Goal: Transaction & Acquisition: Subscribe to service/newsletter

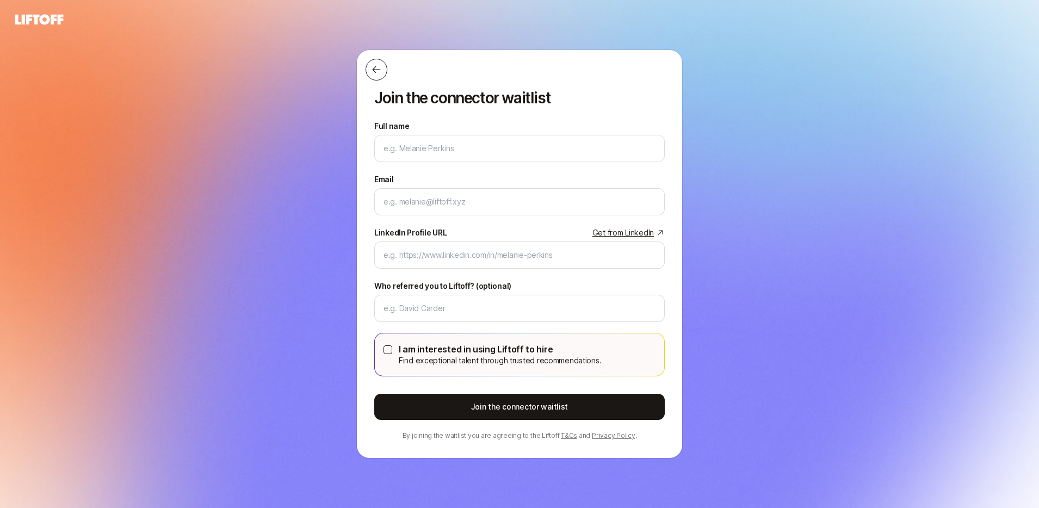
click at [378, 71] on icon at bounding box center [376, 69] width 11 height 11
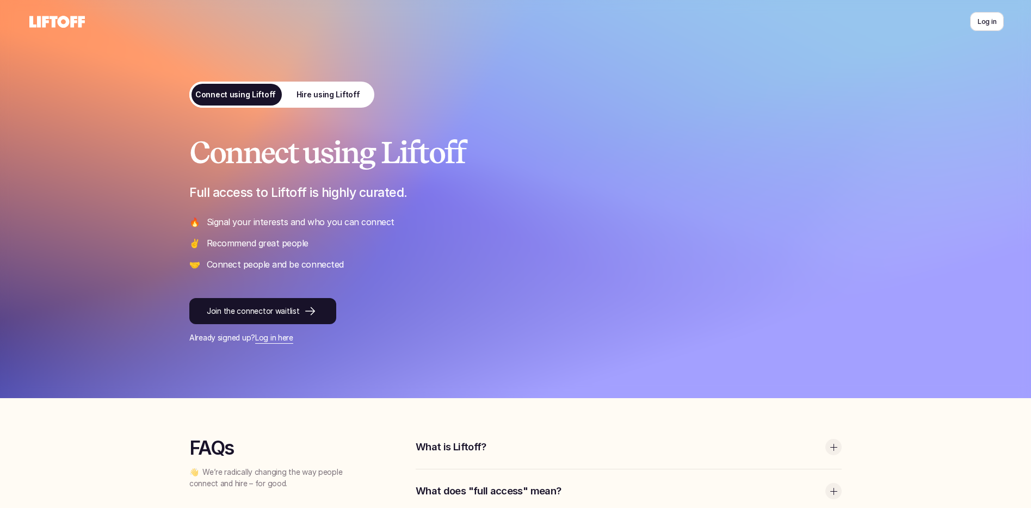
drag, startPoint x: 125, startPoint y: 104, endPoint x: 108, endPoint y: 66, distance: 42.1
click at [125, 103] on div at bounding box center [515, 199] width 1031 height 398
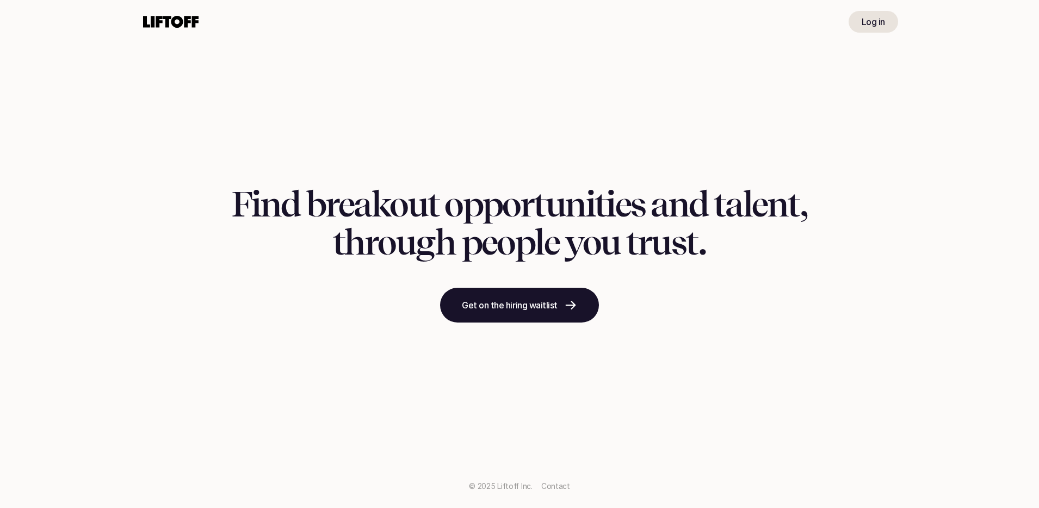
click at [404, 56] on div "Find breakout opportunities and talent, through people you trust. Get on the hi…" at bounding box center [519, 254] width 1039 height 508
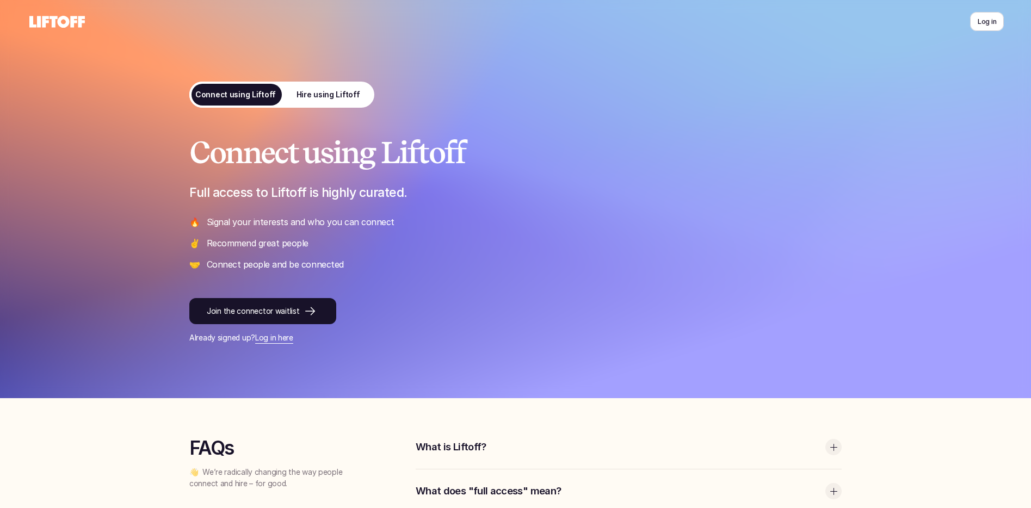
click at [325, 91] on p "Hire using Liftoff" at bounding box center [328, 94] width 64 height 11
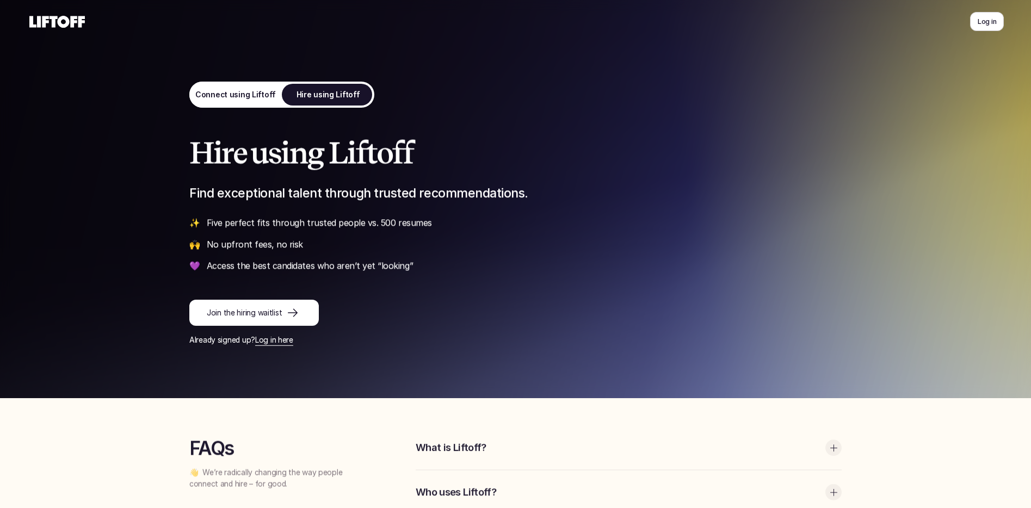
click at [233, 92] on p "Connect using Liftoff" at bounding box center [235, 94] width 81 height 11
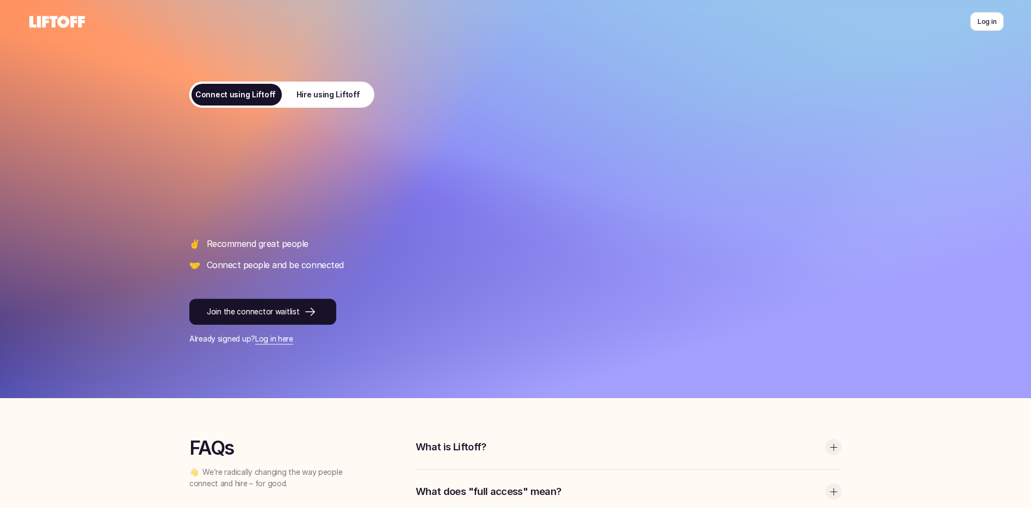
click at [328, 91] on p "Hire using Liftoff" at bounding box center [328, 94] width 64 height 11
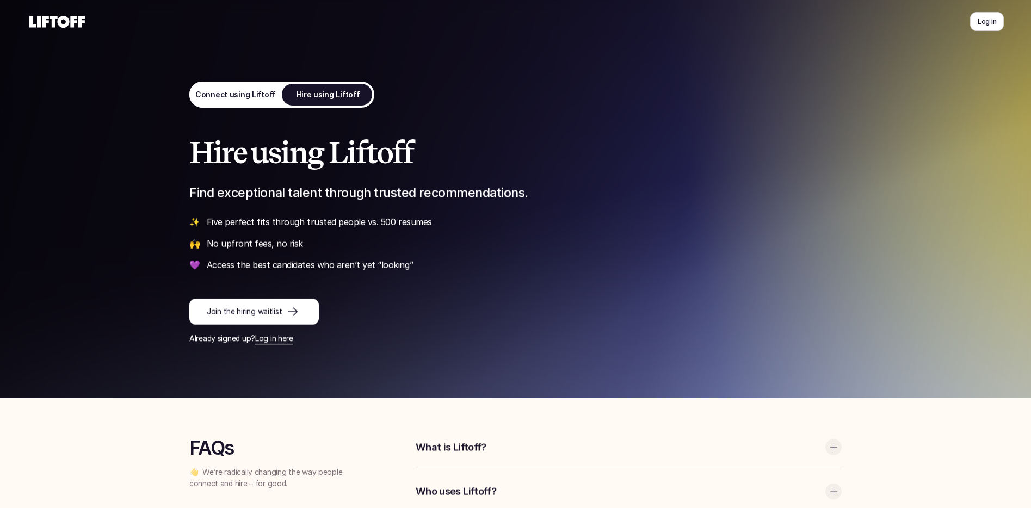
click at [237, 88] on link "Connect using Liftoff" at bounding box center [235, 95] width 92 height 26
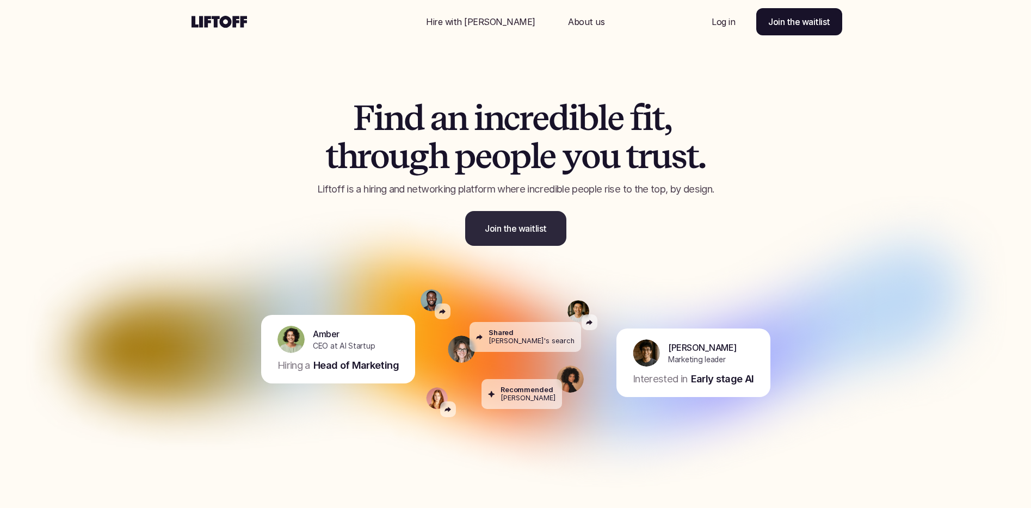
click at [521, 237] on link "Join the waitlist" at bounding box center [515, 228] width 101 height 35
click at [509, 236] on link "Join the waitlist" at bounding box center [515, 228] width 101 height 35
click at [483, 23] on p "Hire with Liftoff" at bounding box center [480, 21] width 109 height 13
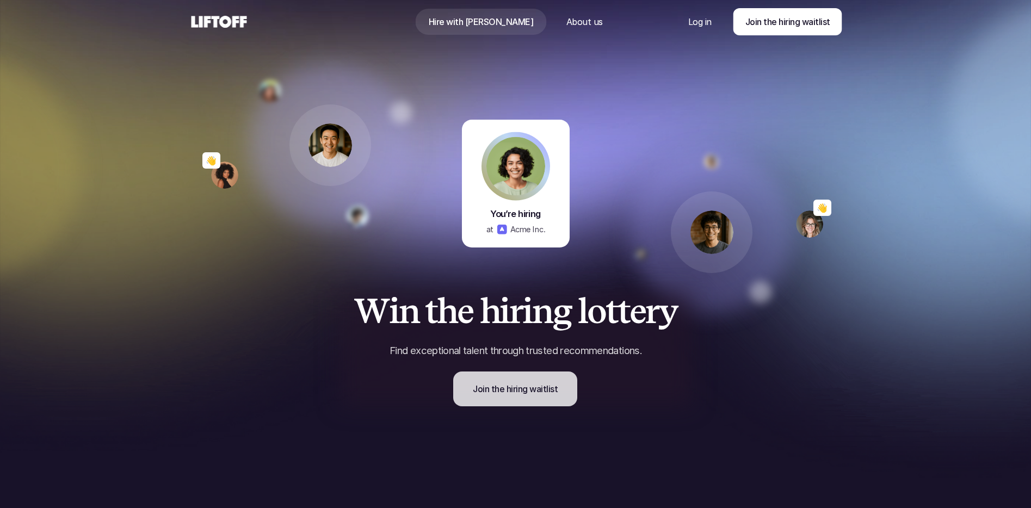
click at [507, 384] on p "Join the hiring waitlist" at bounding box center [515, 388] width 85 height 13
click at [571, 18] on p "About us" at bounding box center [584, 21] width 36 height 13
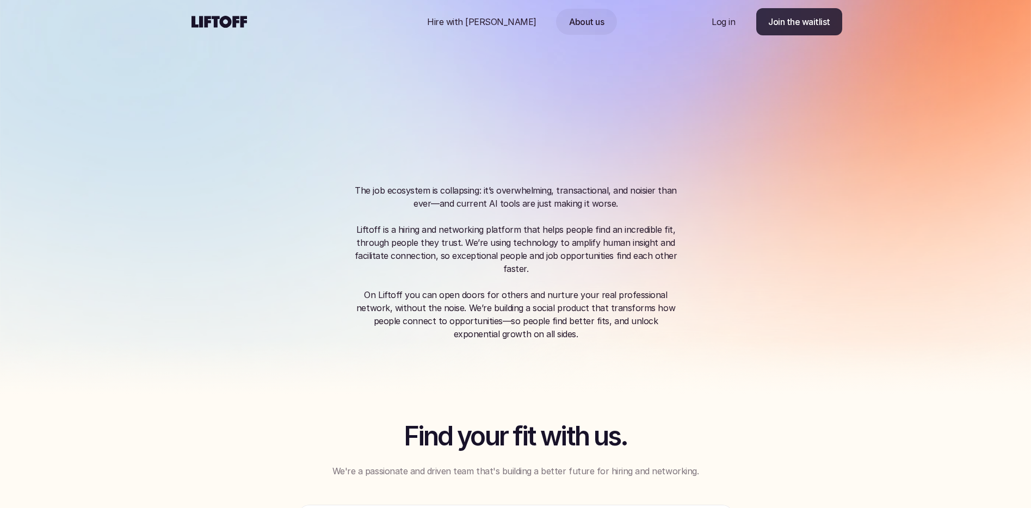
click at [793, 28] on p "Join the waitlist" at bounding box center [799, 21] width 62 height 13
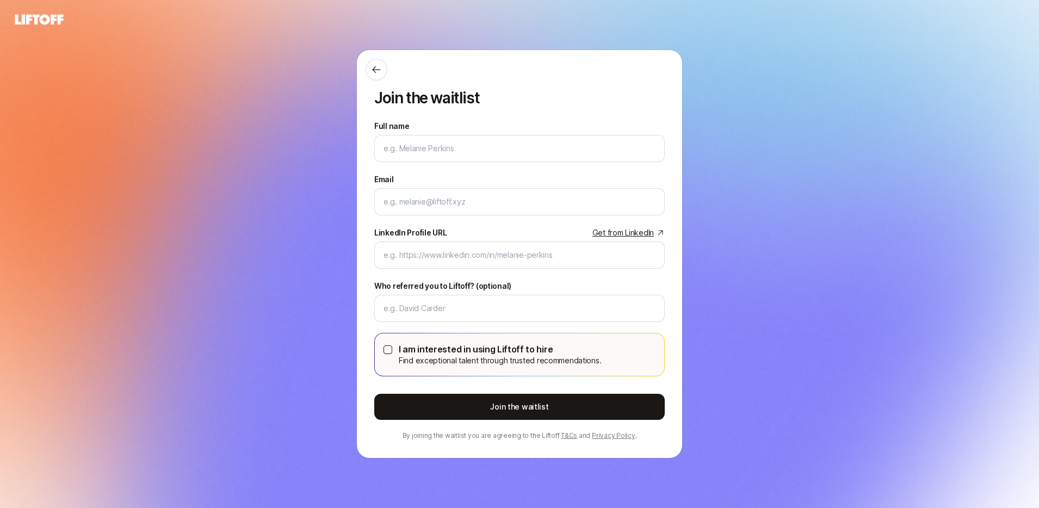
click at [50, 21] on icon at bounding box center [39, 19] width 52 height 15
click at [377, 72] on icon at bounding box center [376, 69] width 11 height 11
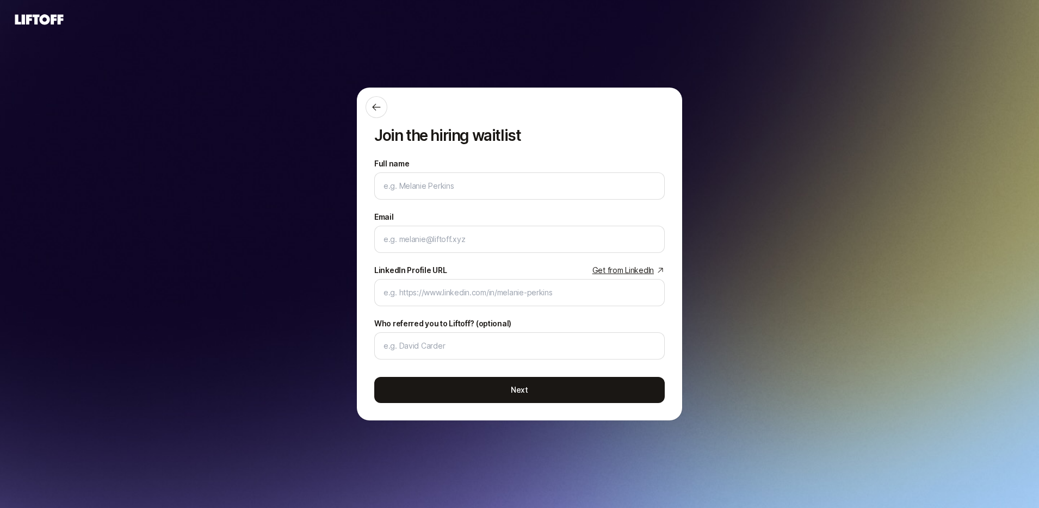
click at [48, 18] on icon at bounding box center [39, 19] width 48 height 10
click at [368, 107] on button at bounding box center [377, 107] width 22 height 22
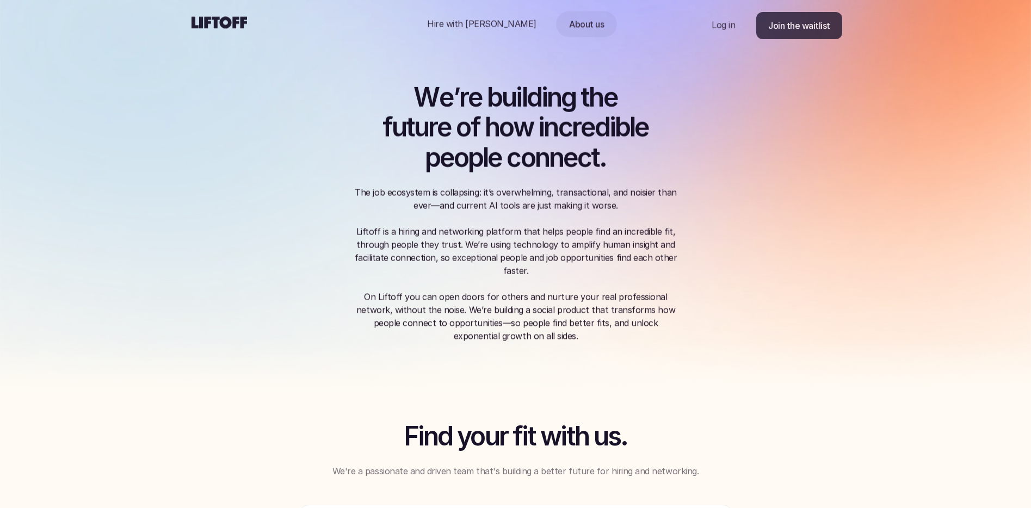
click at [495, 26] on p "Hire with [PERSON_NAME]" at bounding box center [481, 23] width 109 height 13
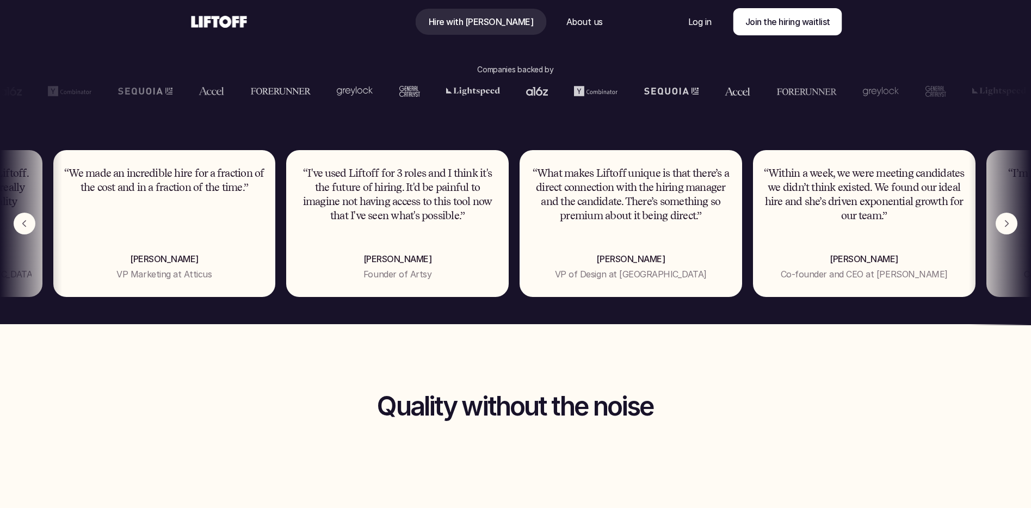
scroll to position [663, 0]
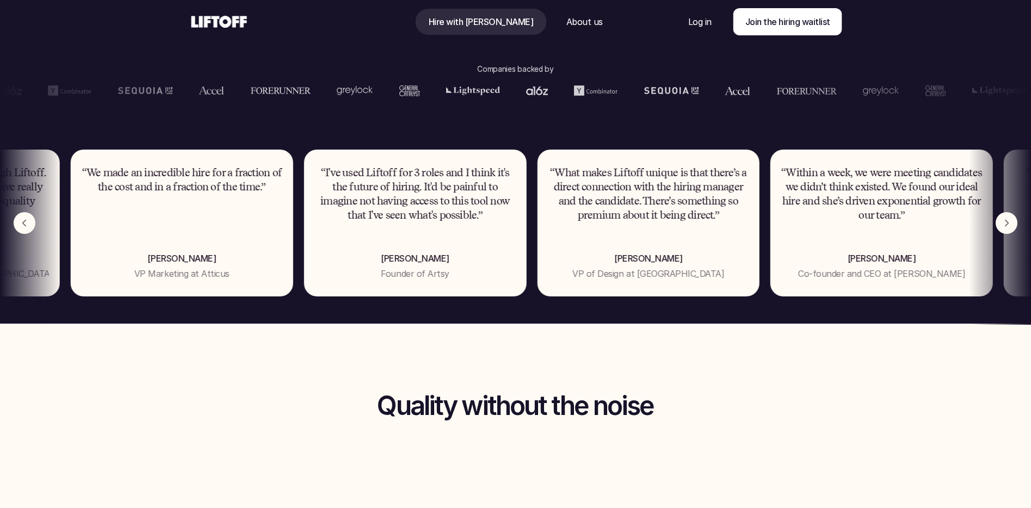
drag, startPoint x: 219, startPoint y: 238, endPoint x: 416, endPoint y: 234, distance: 196.4
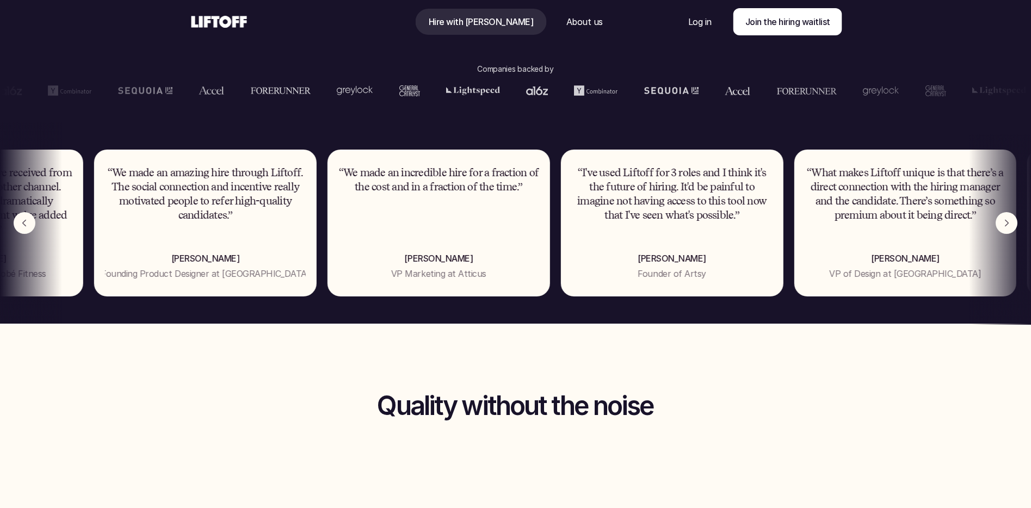
drag, startPoint x: 286, startPoint y: 219, endPoint x: 366, endPoint y: 220, distance: 80.5
click at [306, 218] on p "“We made an amazing hire through Liftoff. The social connection and incentive r…" at bounding box center [205, 194] width 201 height 57
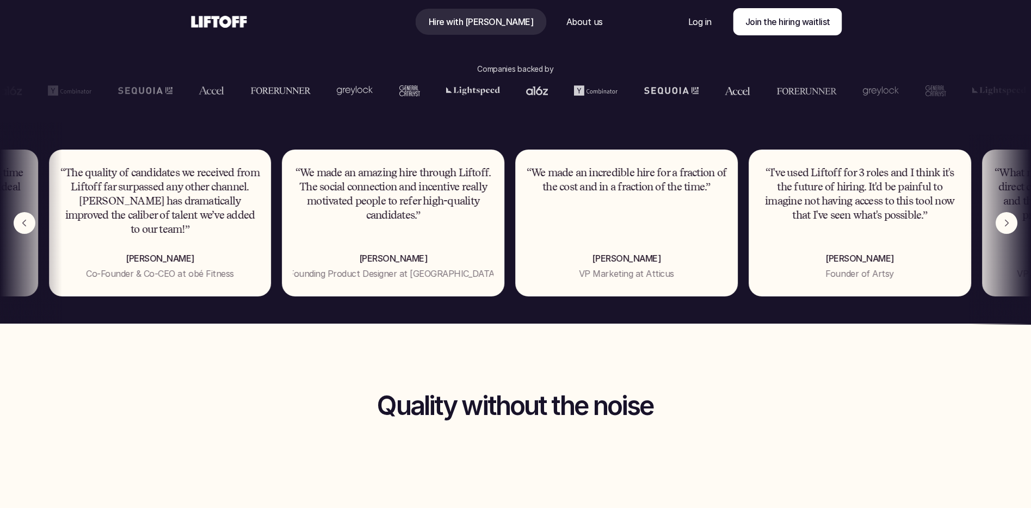
drag, startPoint x: 344, startPoint y: 222, endPoint x: 379, endPoint y: 223, distance: 34.8
click at [352, 222] on div "“We made an incredible hire for a fraction of the cost and in a fraction of the…" at bounding box center [515, 223] width 922 height 147
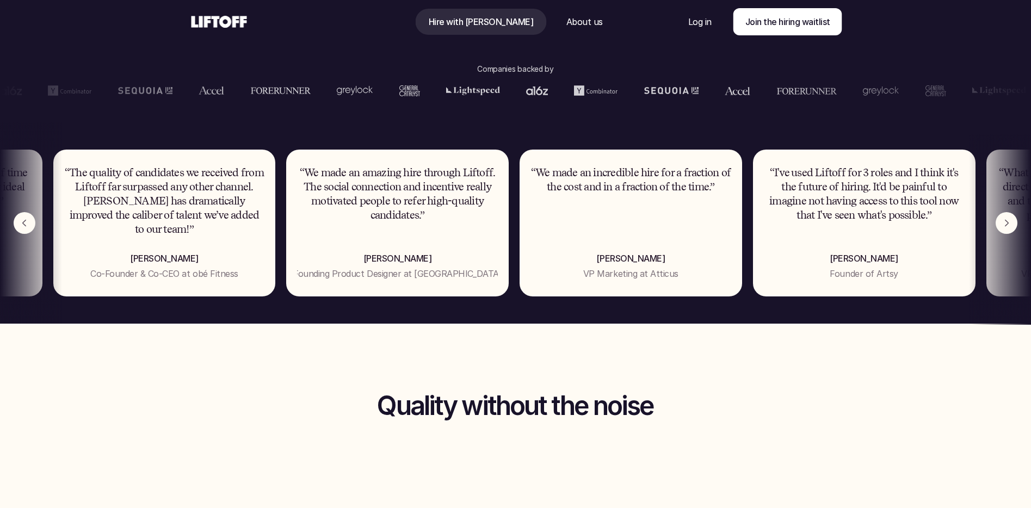
drag, startPoint x: 282, startPoint y: 219, endPoint x: 360, endPoint y: 220, distance: 77.8
click at [360, 220] on div "“We made an incredible hire for a fraction of the cost and in a fraction of the…" at bounding box center [515, 223] width 922 height 147
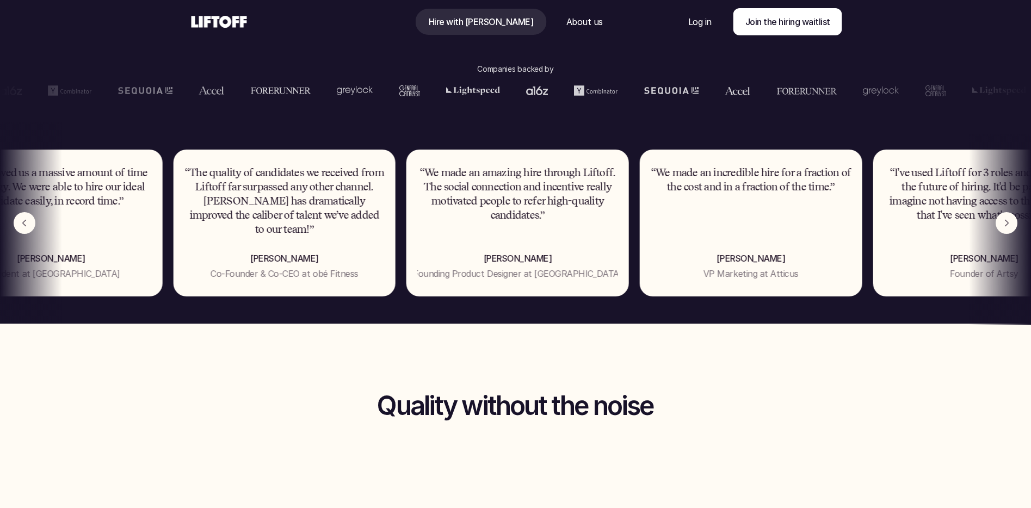
drag, startPoint x: 392, startPoint y: 216, endPoint x: 540, endPoint y: 216, distance: 148.0
click at [493, 219] on p "“We made an amazing hire through Liftoff. The social connection and incentive r…" at bounding box center [517, 194] width 201 height 57
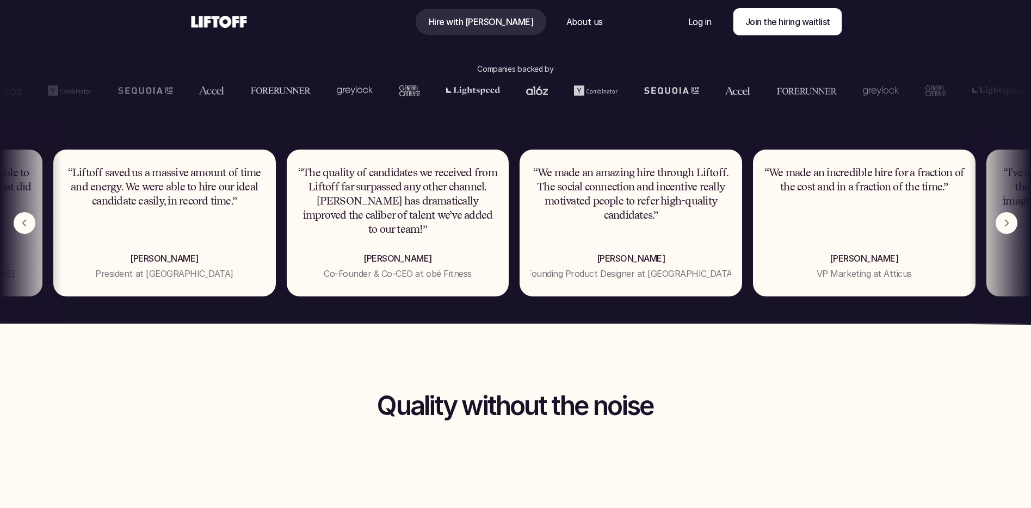
click at [213, 16] on use at bounding box center [218, 22] width 55 height 12
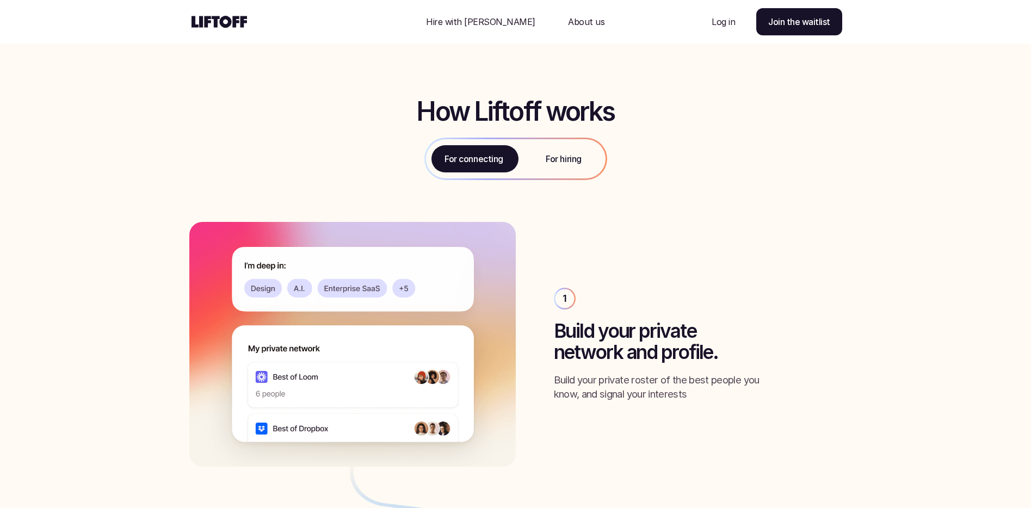
scroll to position [1177, 0]
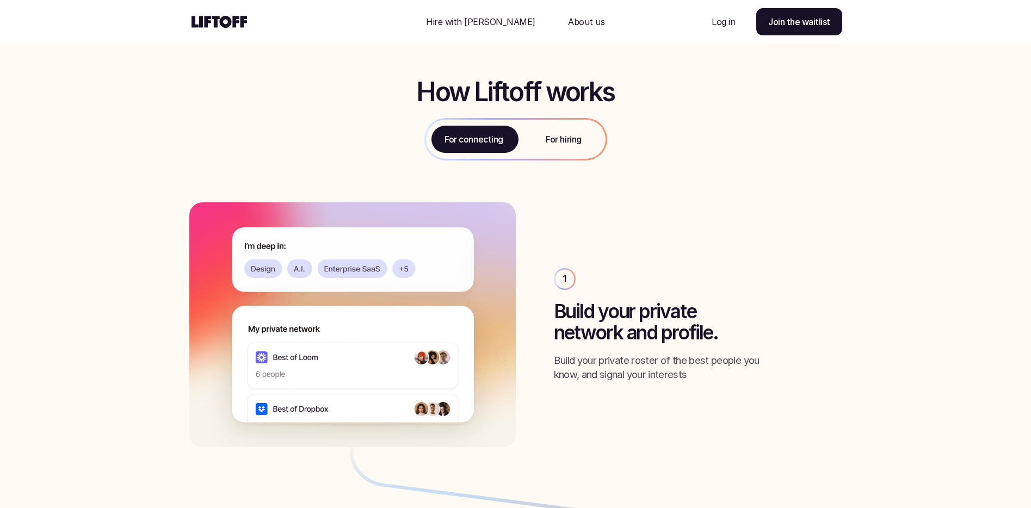
click at [569, 19] on p "About us" at bounding box center [586, 21] width 36 height 13
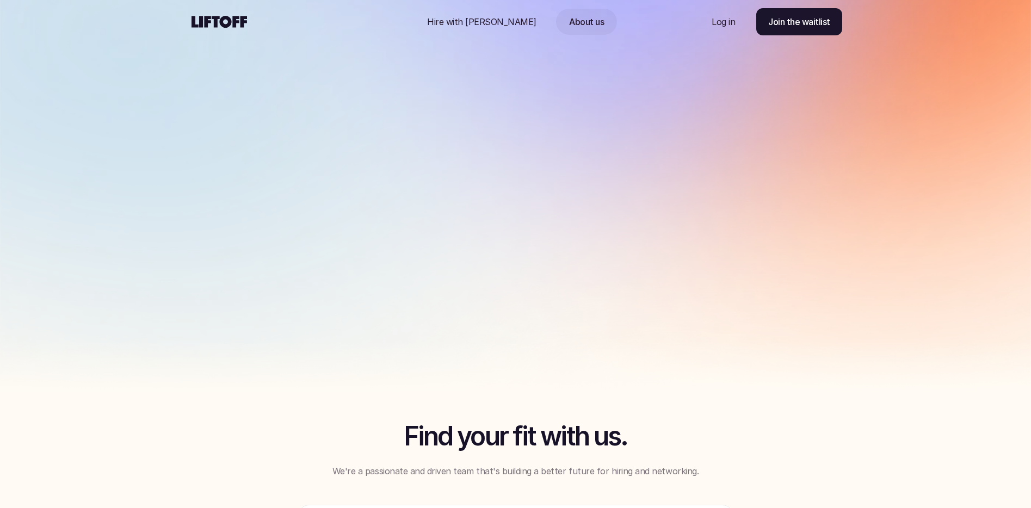
click at [501, 20] on p "Hire with [PERSON_NAME]" at bounding box center [481, 21] width 109 height 13
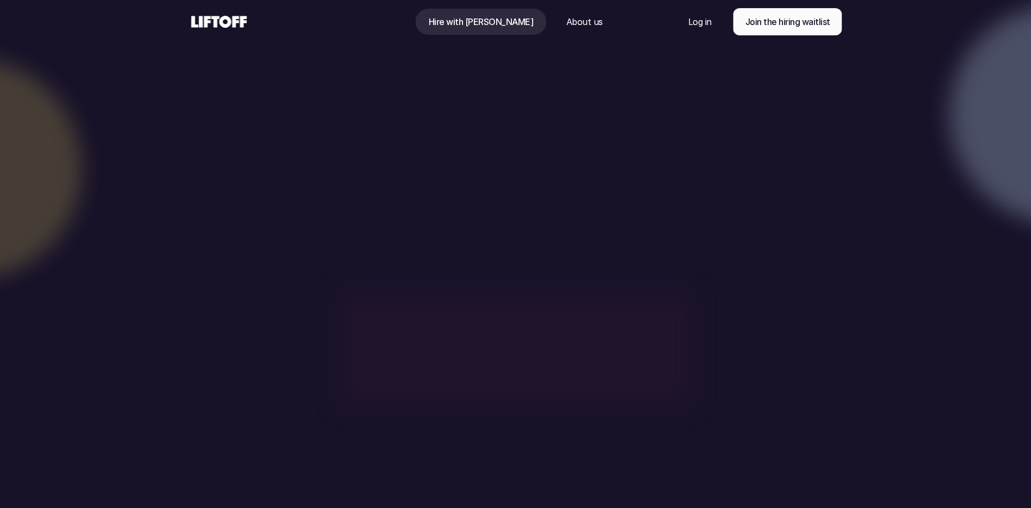
click at [215, 18] on use at bounding box center [218, 22] width 55 height 12
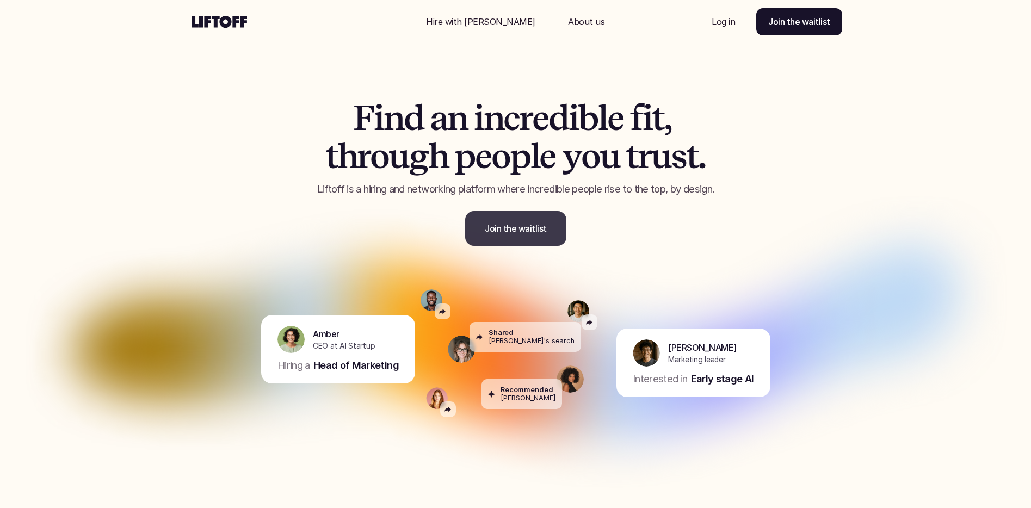
click at [505, 231] on p "Join the waitlist" at bounding box center [516, 228] width 62 height 13
click at [568, 24] on p "About us" at bounding box center [586, 21] width 36 height 13
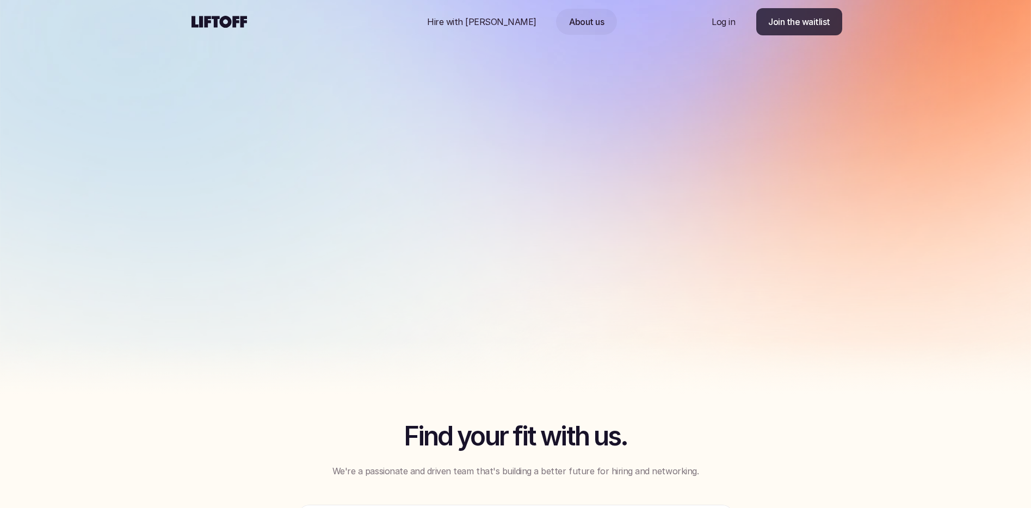
click at [824, 27] on p "Join the waitlist" at bounding box center [799, 21] width 62 height 13
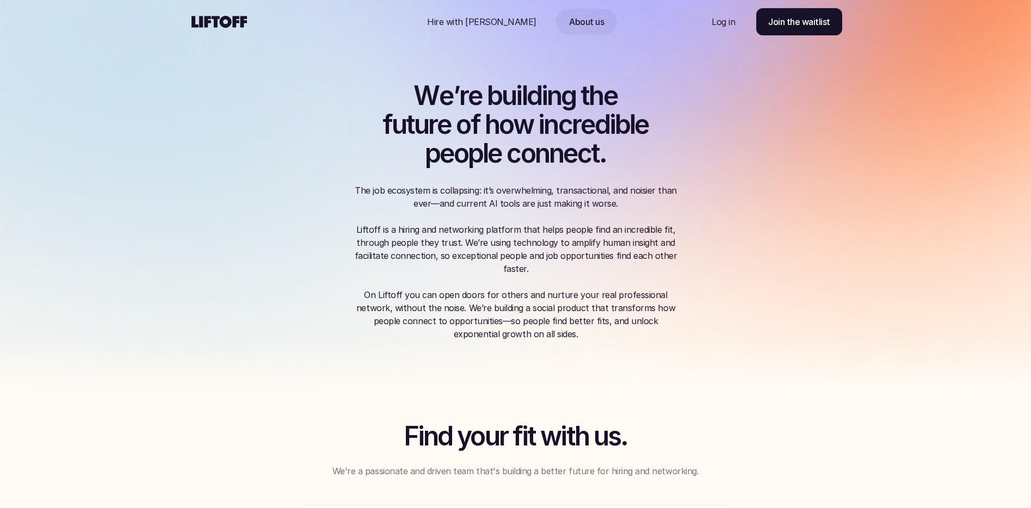
click at [458, 26] on p "Hire with [PERSON_NAME]" at bounding box center [481, 21] width 109 height 13
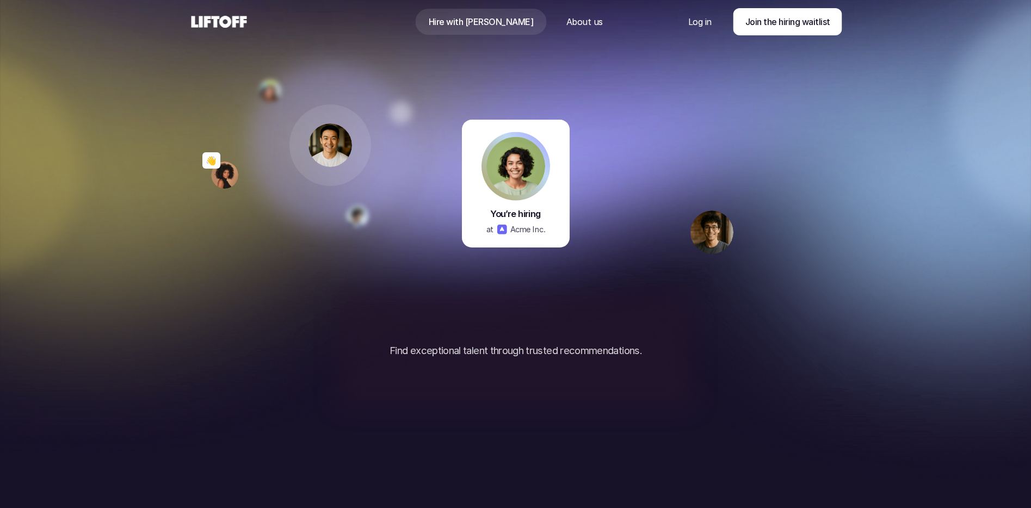
click at [539, 391] on p "Join the hiring waitlist" at bounding box center [515, 388] width 85 height 13
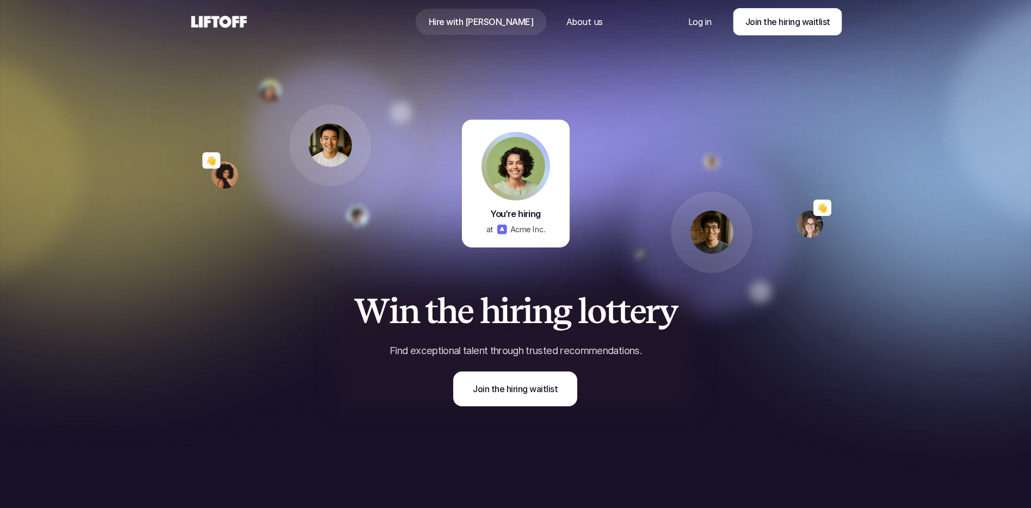
click at [209, 20] on use at bounding box center [218, 22] width 55 height 12
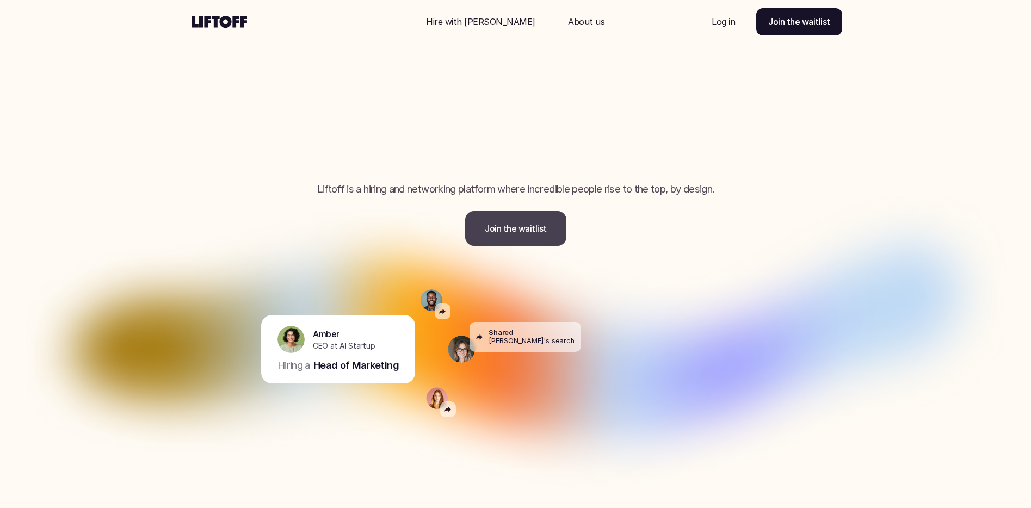
click at [528, 232] on p "Join the waitlist" at bounding box center [516, 228] width 62 height 13
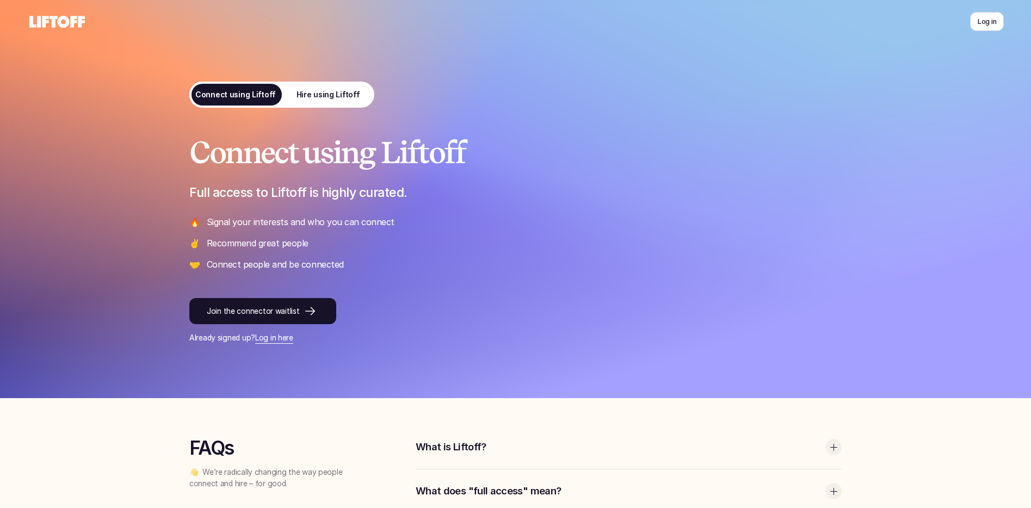
click at [330, 92] on p "Hire using Liftoff" at bounding box center [328, 94] width 64 height 11
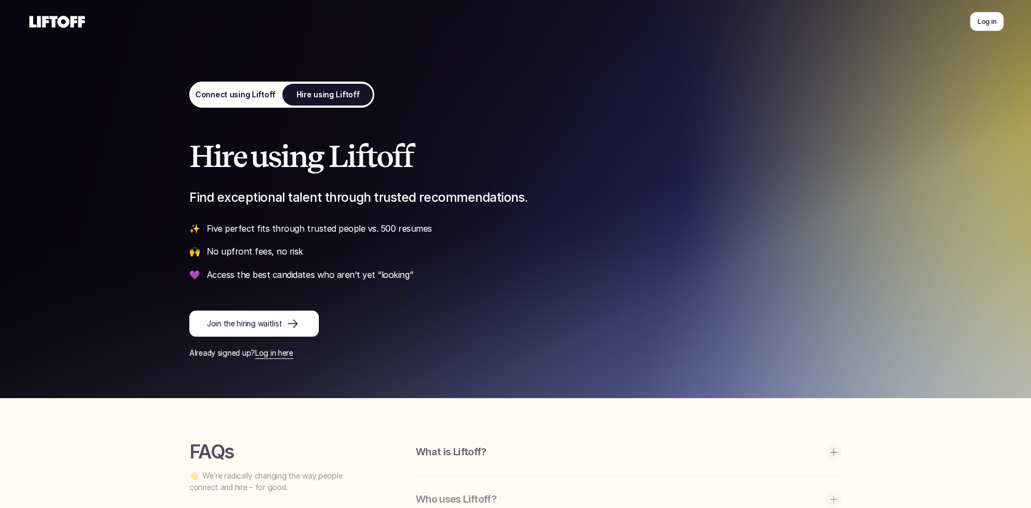
click at [48, 18] on use at bounding box center [56, 22] width 55 height 12
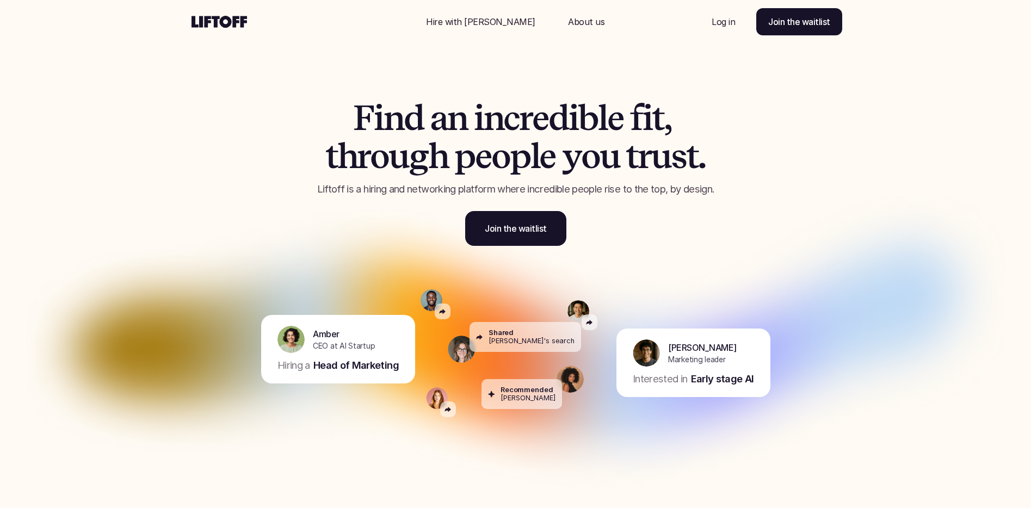
click at [480, 236] on link "Join the waitlist" at bounding box center [515, 228] width 101 height 35
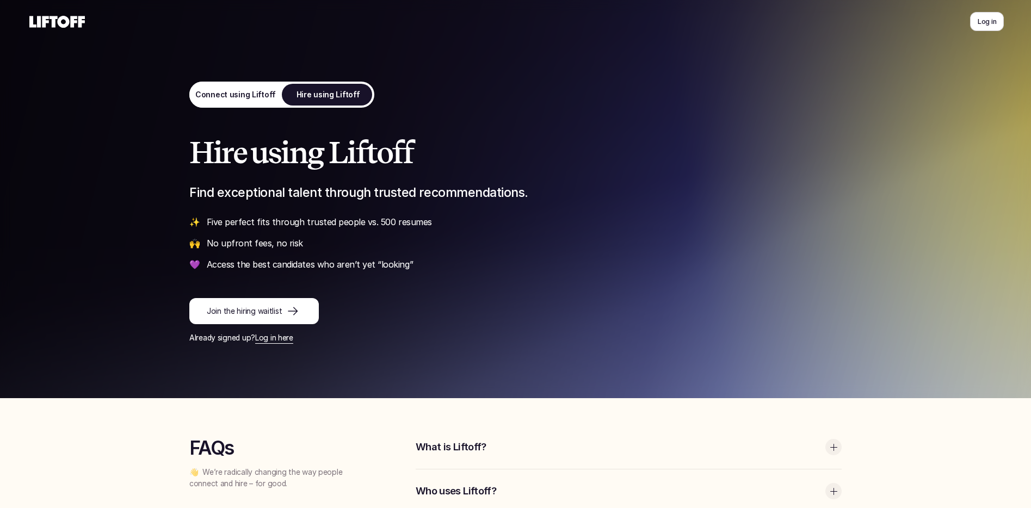
click at [275, 308] on p "Join the hiring waitlist" at bounding box center [244, 311] width 75 height 11
click at [209, 83] on div "Log in Connect using Liftoff Hire using Liftoff Hire using Liftoff Find excepti…" at bounding box center [515, 319] width 1031 height 638
click at [232, 106] on link "Connect using Liftoff" at bounding box center [235, 95] width 92 height 26
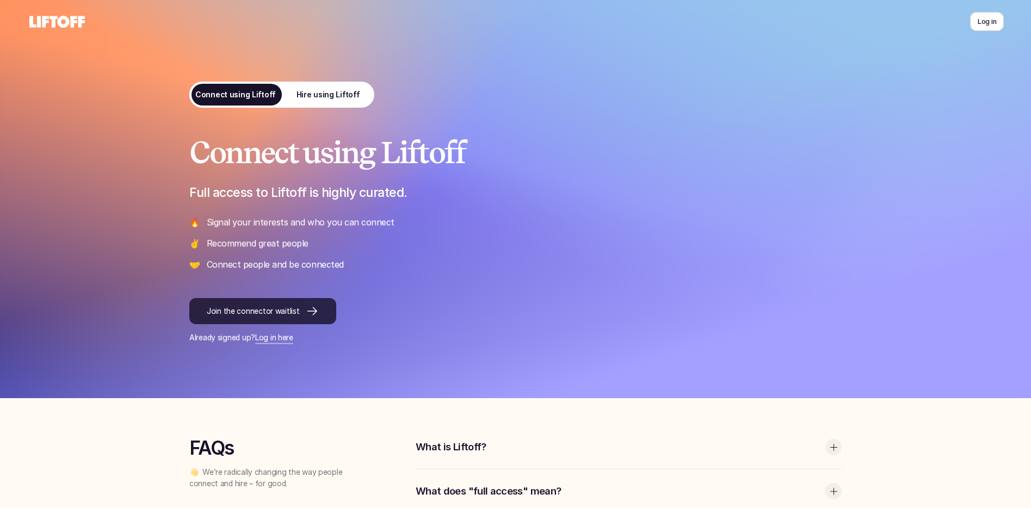
drag, startPoint x: 233, startPoint y: 308, endPoint x: 222, endPoint y: 309, distance: 11.5
click at [233, 308] on p "Join the connector waitlist" at bounding box center [253, 311] width 92 height 11
click at [127, 249] on div at bounding box center [515, 199] width 1031 height 398
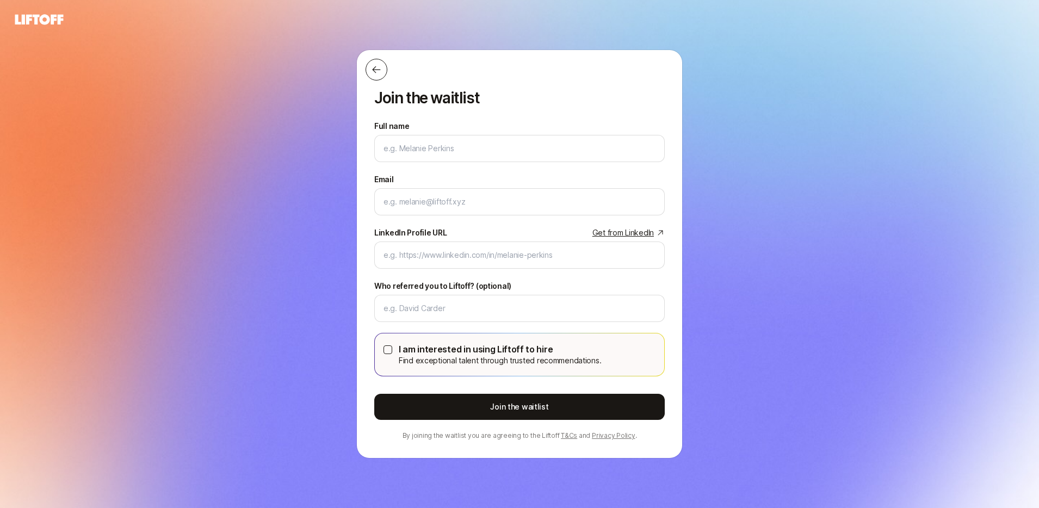
click at [367, 71] on button at bounding box center [377, 70] width 22 height 22
click at [374, 72] on icon at bounding box center [376, 69] width 8 height 7
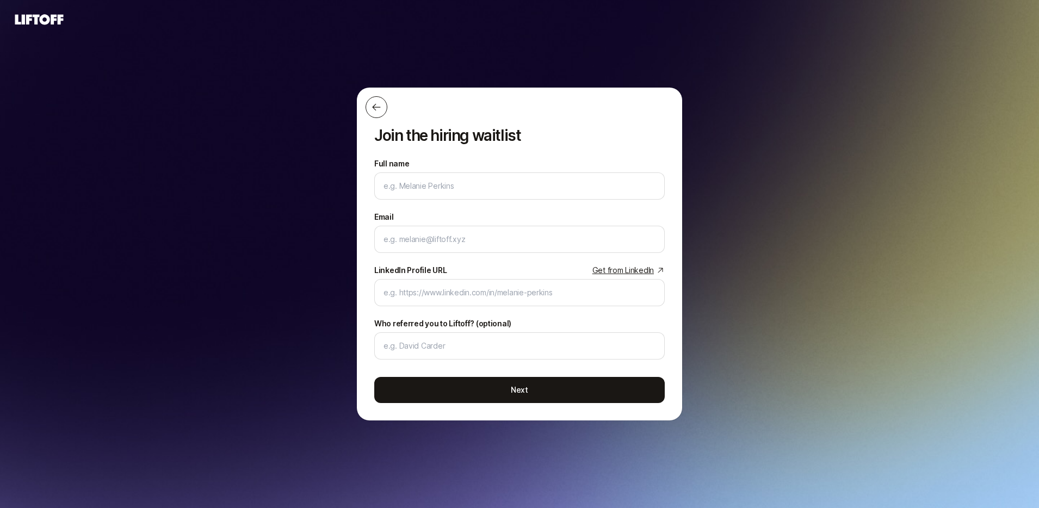
click at [370, 98] on button at bounding box center [377, 107] width 22 height 22
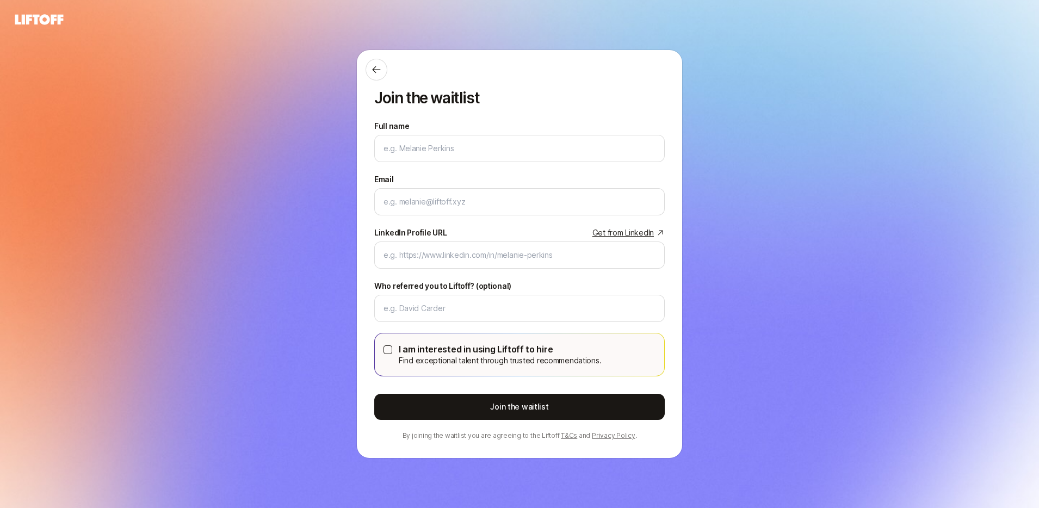
click at [55, 21] on icon at bounding box center [39, 19] width 52 height 15
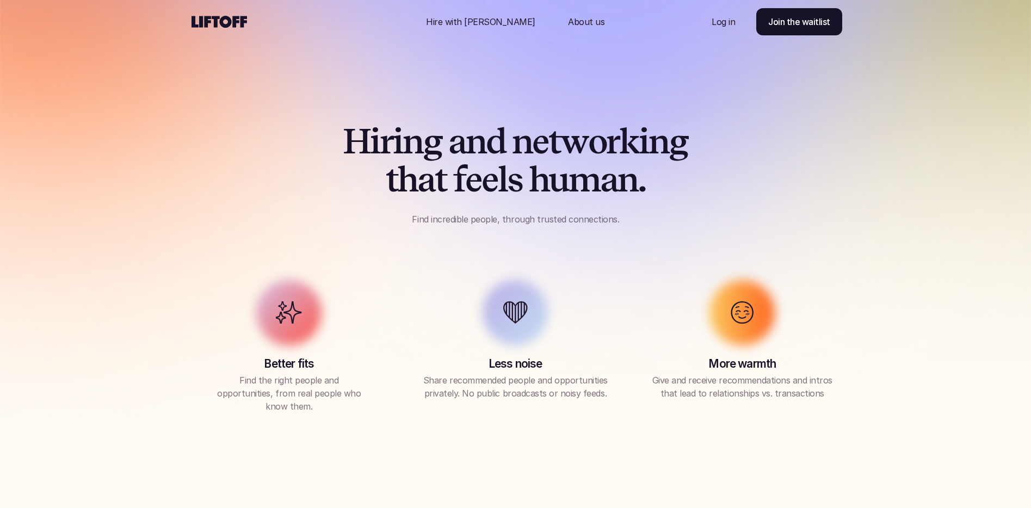
click at [218, 21] on icon at bounding box center [219, 21] width 60 height 17
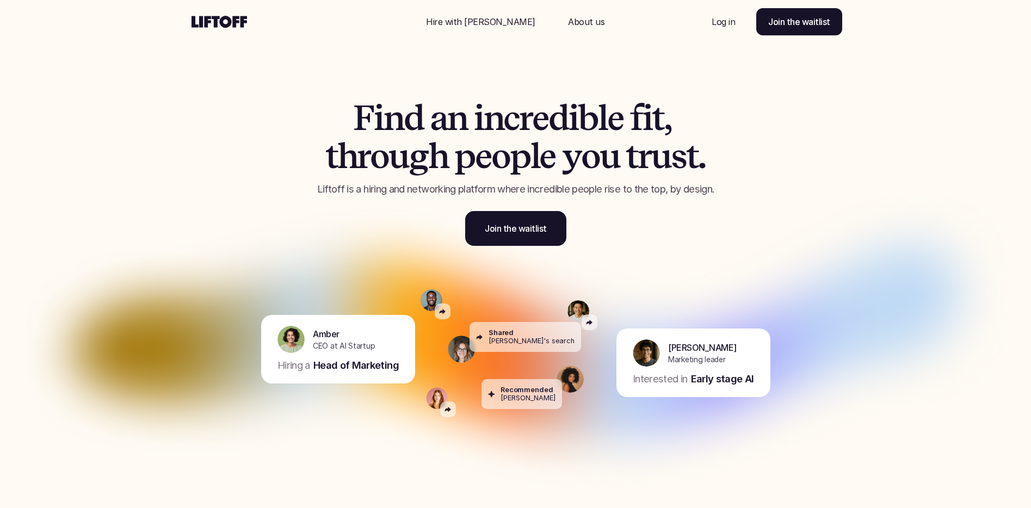
click at [218, 21] on icon at bounding box center [219, 21] width 60 height 17
click at [285, 118] on h1 "F i n d a n i n c r e d i b l e f i t , t h r o u g h p e o p l e y o u t r u s…" at bounding box center [516, 137] width 462 height 77
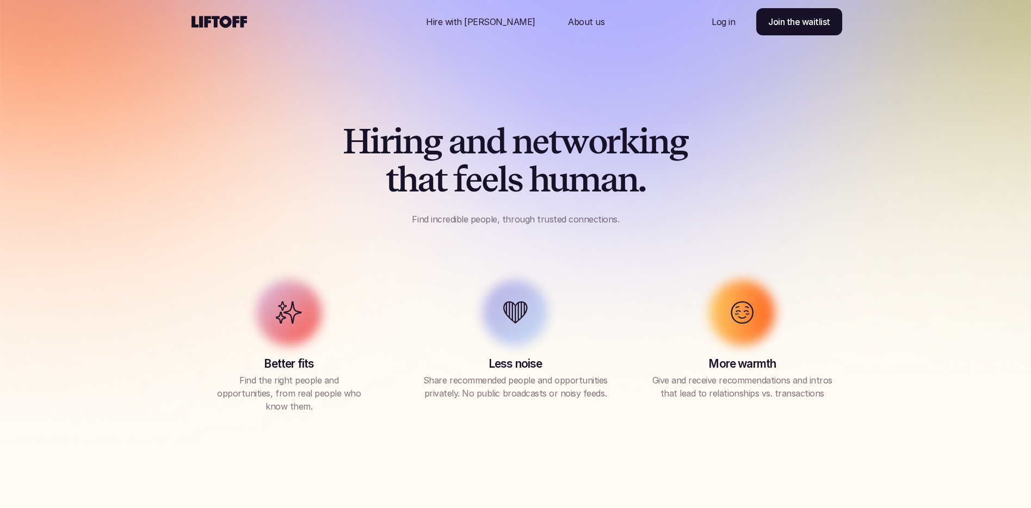
click at [280, 99] on div "H i r i n g a n d n e t w o r k i n g t h a t f e e l s h u m a n . Find incred…" at bounding box center [515, 254] width 707 height 427
click at [259, 77] on div "H i r i n g a n d n e t w o r k i n g t h a t f e e l s h u m a n . Find incred…" at bounding box center [515, 254] width 707 height 427
click at [335, 141] on h1 "H i r i n g a n d n e t w o r k i n g t h a t f e e l s h u m a n ." at bounding box center [516, 160] width 446 height 77
click at [217, 21] on use at bounding box center [218, 22] width 55 height 12
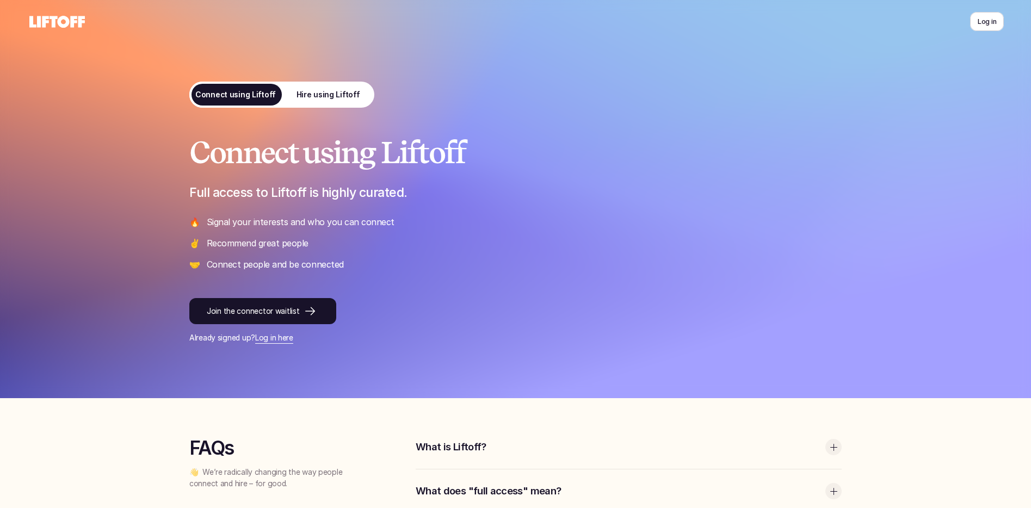
click at [332, 86] on link "Hire using Liftoff" at bounding box center [328, 95] width 92 height 26
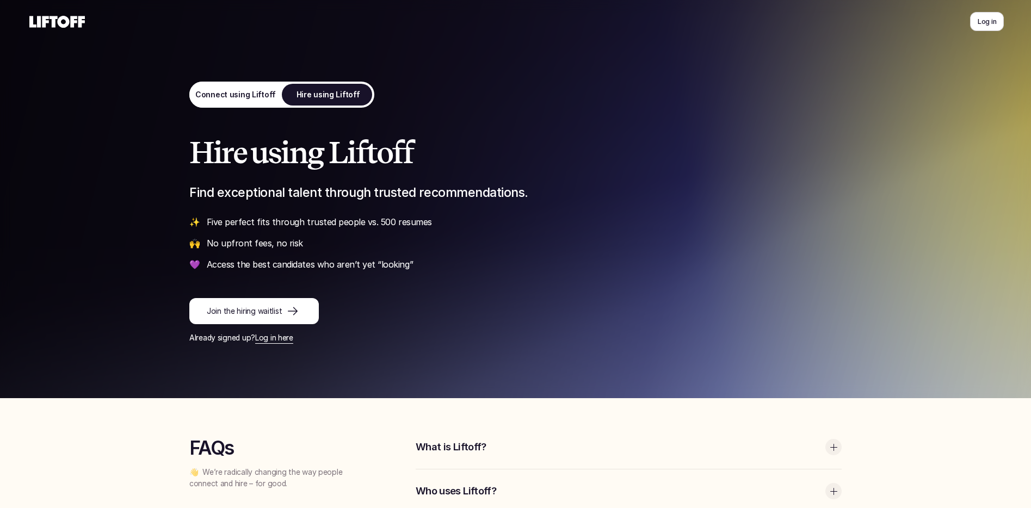
click at [223, 100] on link "Connect using Liftoff" at bounding box center [235, 95] width 92 height 26
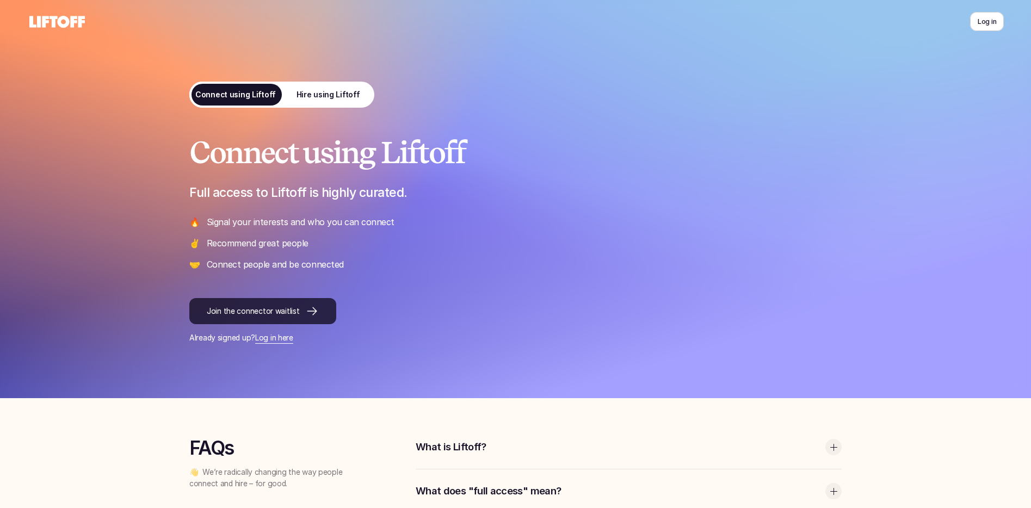
click at [133, 301] on div at bounding box center [515, 199] width 1031 height 398
click at [714, 140] on h1 "Connect using Liftoff" at bounding box center [515, 153] width 653 height 34
click at [353, 72] on div "Connect using Liftoff Full access to Liftoff is highly curated. 🔥 Signal your i…" at bounding box center [515, 199] width 707 height 398
click at [348, 90] on p "Hire using Liftoff" at bounding box center [328, 94] width 64 height 11
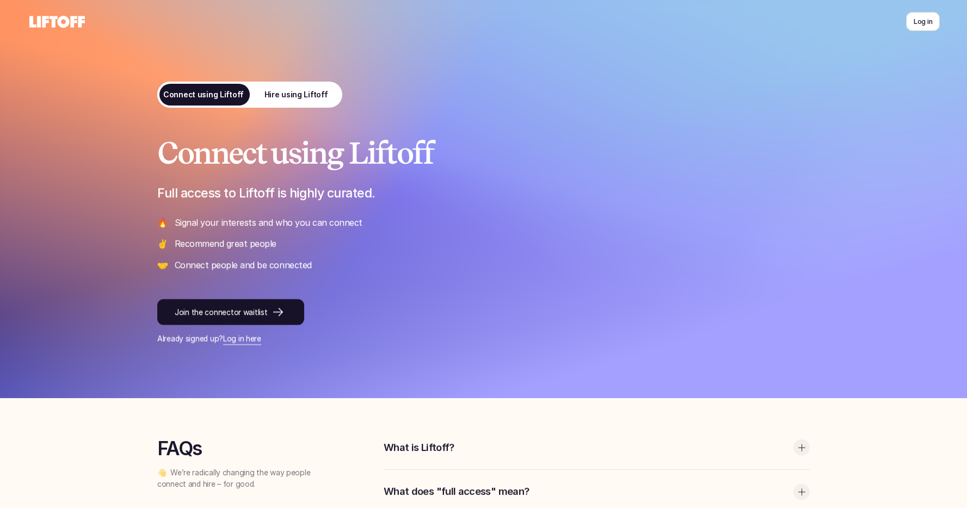
click at [94, 261] on div at bounding box center [483, 199] width 967 height 398
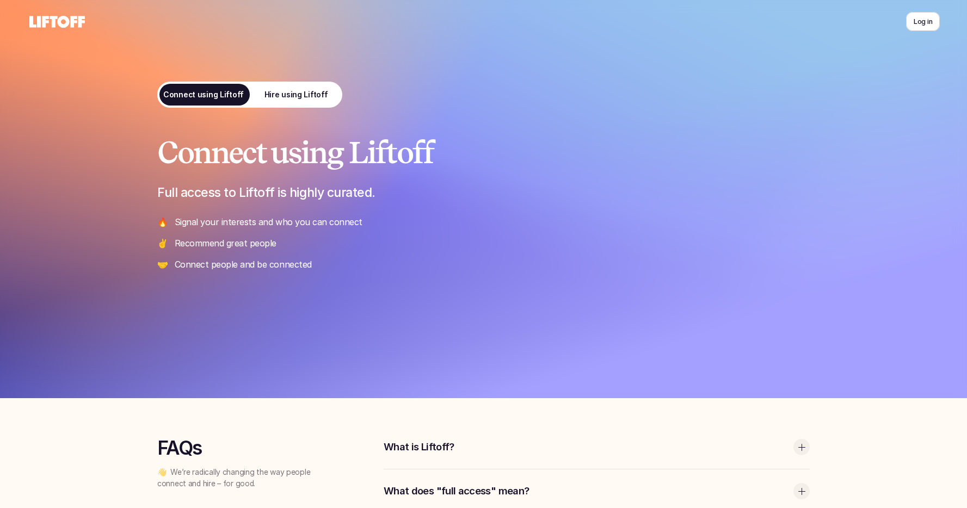
click at [68, 14] on icon at bounding box center [57, 21] width 60 height 17
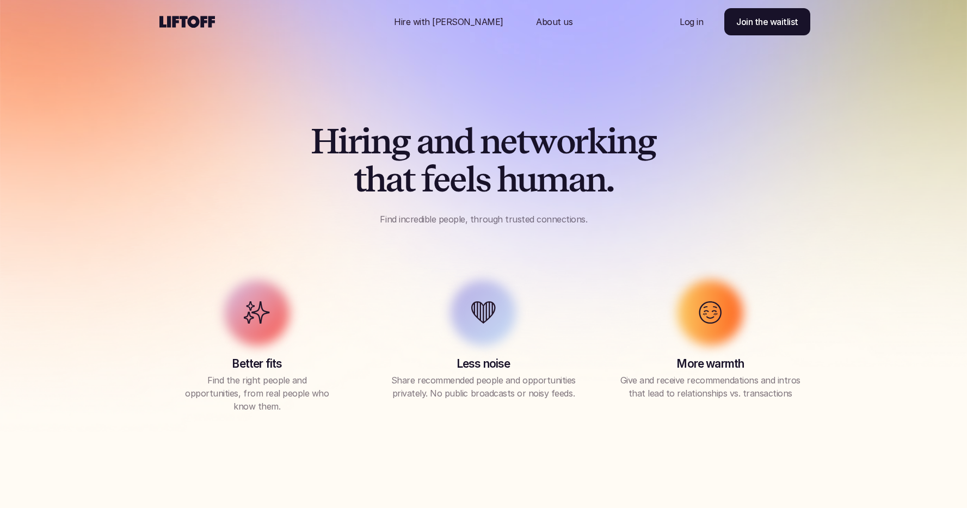
click at [286, 90] on div "H i r i n g a n d n e t w o r k i n g t h a t f e e l s h u m a n . Find incred…" at bounding box center [483, 254] width 707 height 427
click at [195, 18] on use at bounding box center [186, 22] width 55 height 12
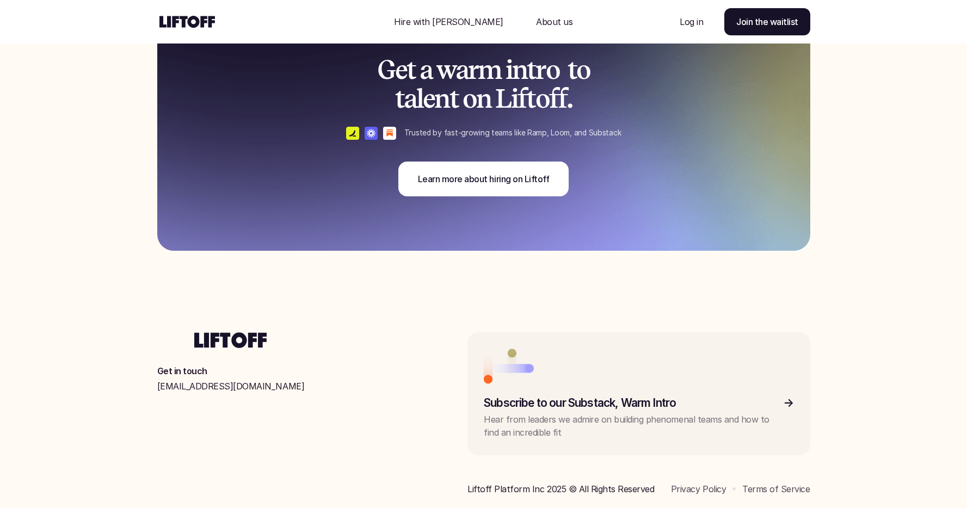
scroll to position [2808, 0]
